Goal: Task Accomplishment & Management: Complete application form

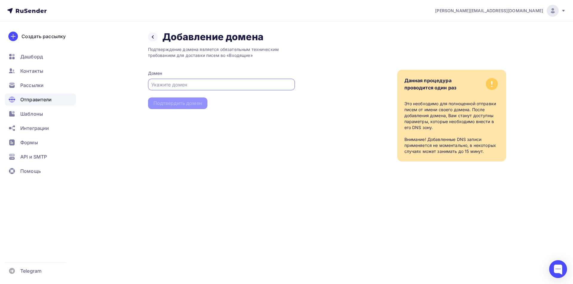
paste input "https://kkpd.ru/"
drag, startPoint x: 168, startPoint y: 84, endPoint x: 144, endPoint y: 84, distance: 23.9
click at [144, 84] on div "Назад Добавление домена Добавление домена Подтверждение домена является обязате…" at bounding box center [286, 103] width 489 height 164
type input "kkpd.ru"
click at [174, 103] on div "Подтвердить домен" at bounding box center [177, 103] width 49 height 7
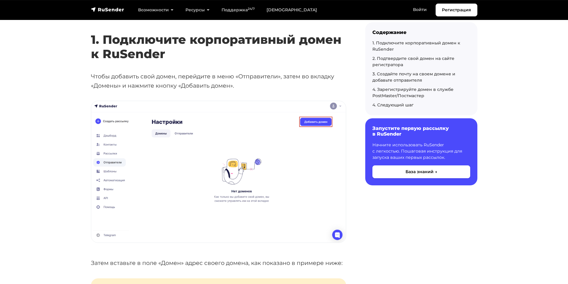
scroll to position [209, 0]
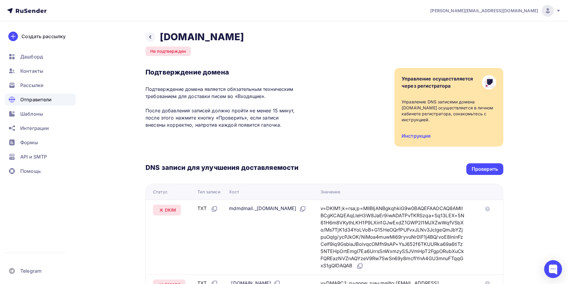
scroll to position [135, 0]
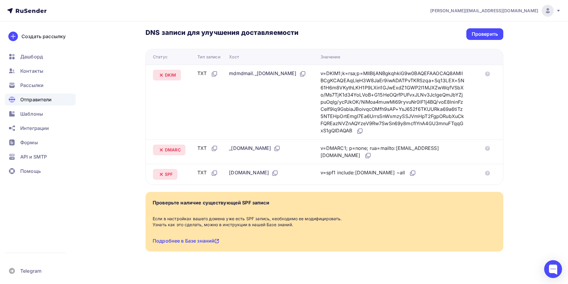
click at [34, 102] on span "Отправители" at bounding box center [36, 99] width 32 height 7
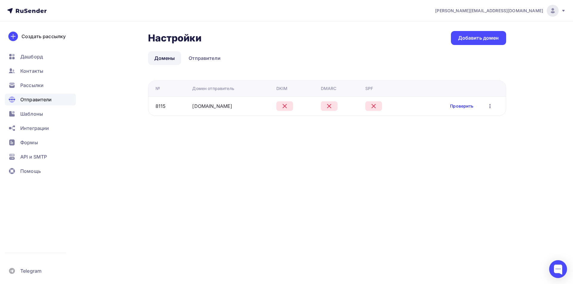
click at [459, 107] on link "Проверить" at bounding box center [461, 106] width 23 height 6
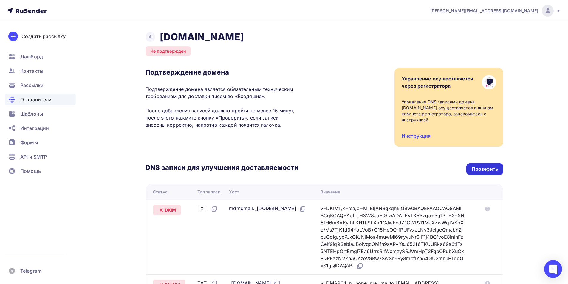
click at [477, 166] on div "Проверить" at bounding box center [485, 169] width 26 height 7
click at [42, 98] on span "Отправители" at bounding box center [36, 99] width 32 height 7
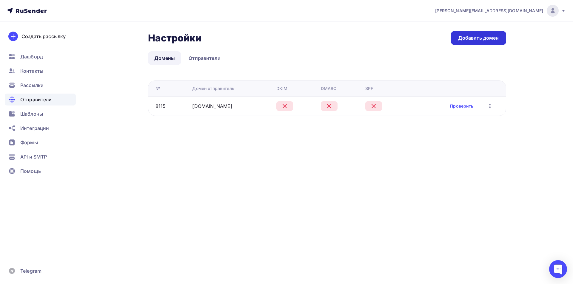
click at [479, 36] on div "Добавить домен" at bounding box center [478, 38] width 41 height 7
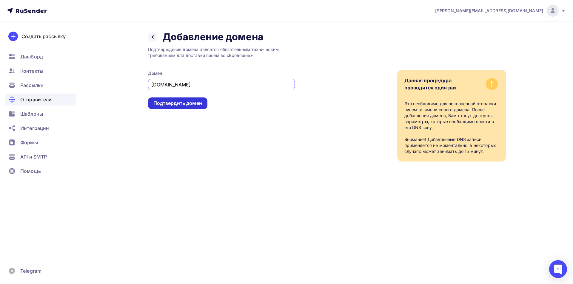
type input "kkpd.ru"
click at [183, 103] on div "Подтвердить домен" at bounding box center [177, 103] width 49 height 7
click at [173, 103] on div "Подтвердить домен" at bounding box center [177, 103] width 49 height 7
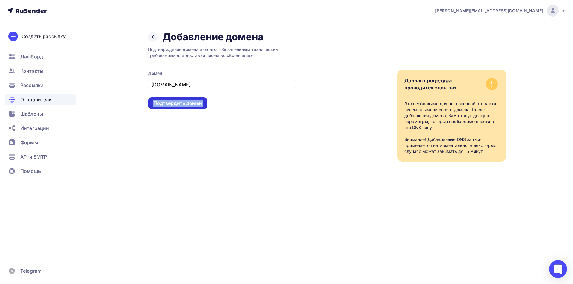
click at [173, 103] on div "Подтвердить домен" at bounding box center [177, 103] width 49 height 7
click at [180, 82] on input "kkpd.ru" at bounding box center [221, 84] width 140 height 7
click at [167, 103] on div "Подтвердить домен" at bounding box center [177, 103] width 49 height 7
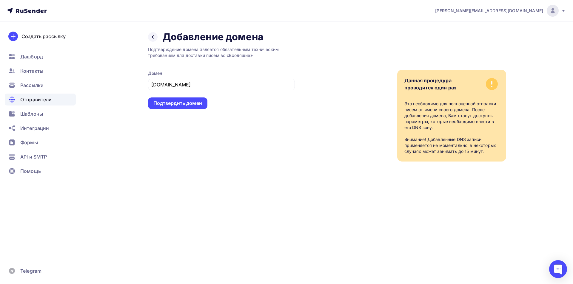
click at [405, 46] on div "Данная процедура проводится один раз Это необходимо для полноценной отправки пи…" at bounding box center [400, 102] width 211 height 119
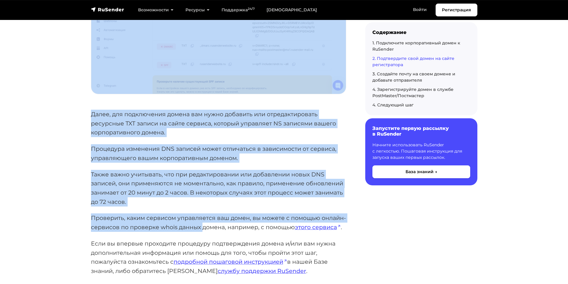
scroll to position [895, 0]
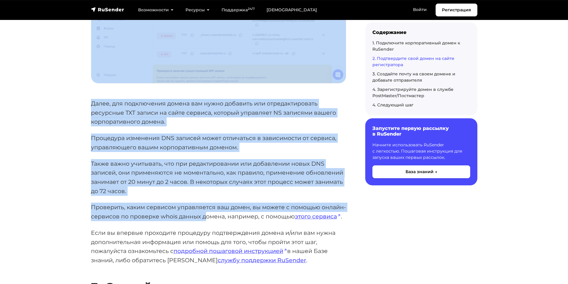
drag, startPoint x: 90, startPoint y: 104, endPoint x: 206, endPoint y: 219, distance: 163.5
click at [206, 219] on div "Первым шагом для начала работы в сервисе RuSender является процедура добавления…" at bounding box center [218, 200] width 262 height 2004
click at [226, 195] on p "Также важно учитывать, что при редактировании или добавлении новых DNS записей,…" at bounding box center [218, 177] width 255 height 37
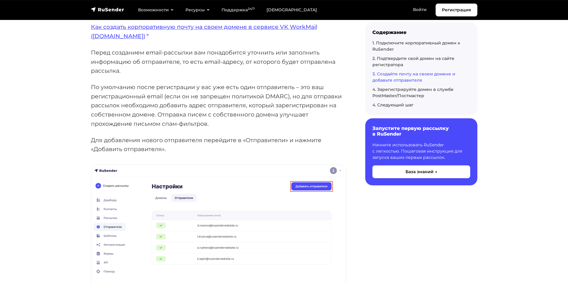
scroll to position [1312, 0]
